Goal: Information Seeking & Learning: Learn about a topic

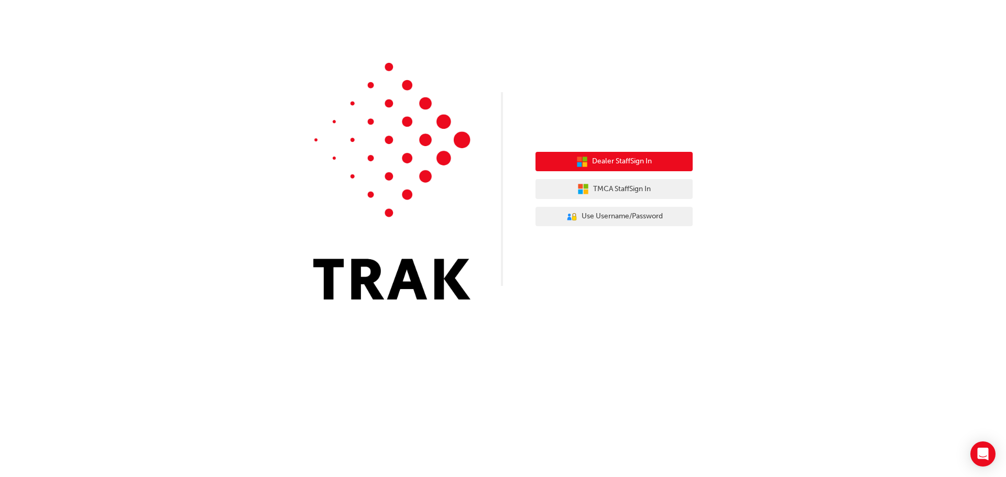
click at [655, 158] on button "Dealer Staff Sign In" at bounding box center [614, 162] width 157 height 20
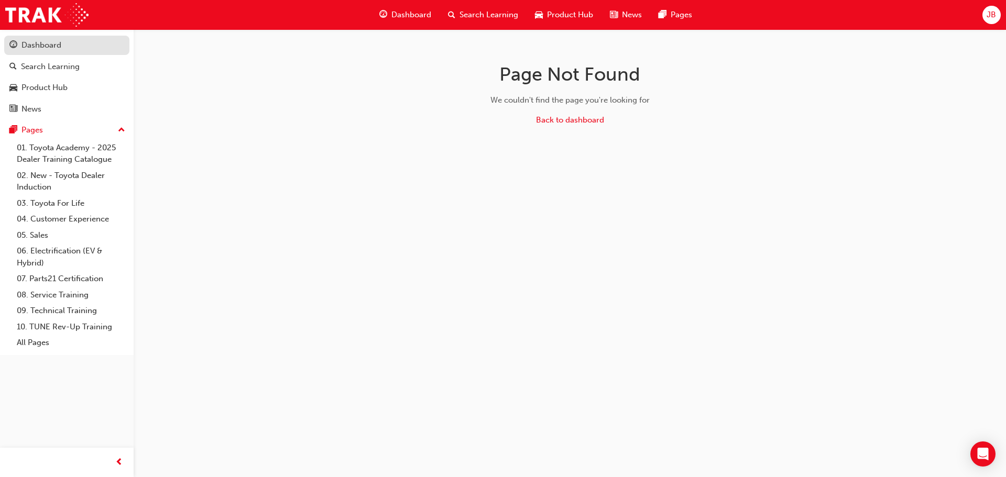
click at [85, 47] on div "Dashboard" at bounding box center [66, 45] width 115 height 13
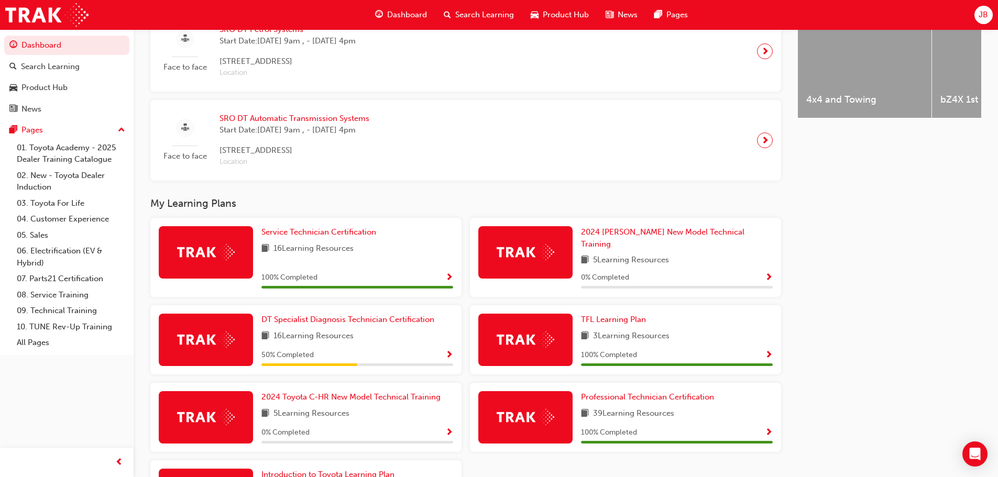
scroll to position [553, 0]
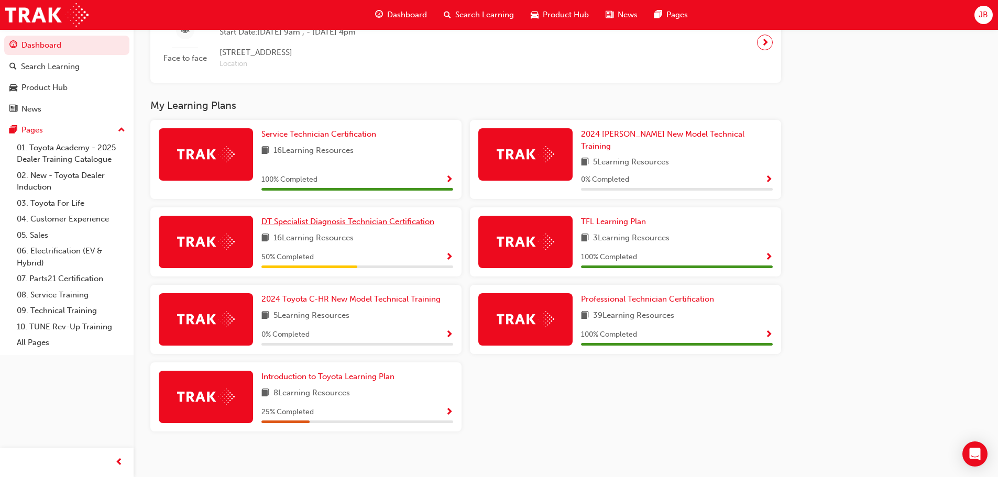
click at [299, 217] on span "DT Specialist Diagnosis Technician Certification" at bounding box center [348, 221] width 173 height 9
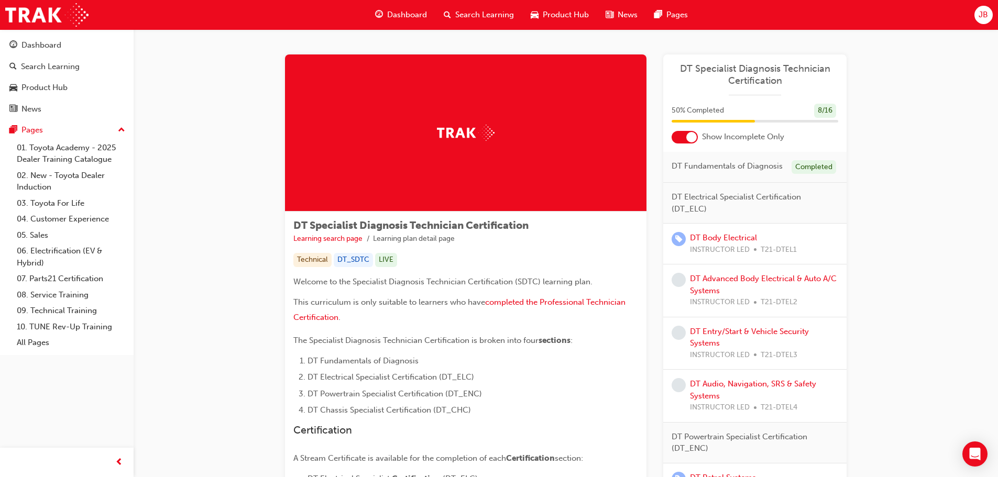
scroll to position [267, 0]
